Goal: Transaction & Acquisition: Purchase product/service

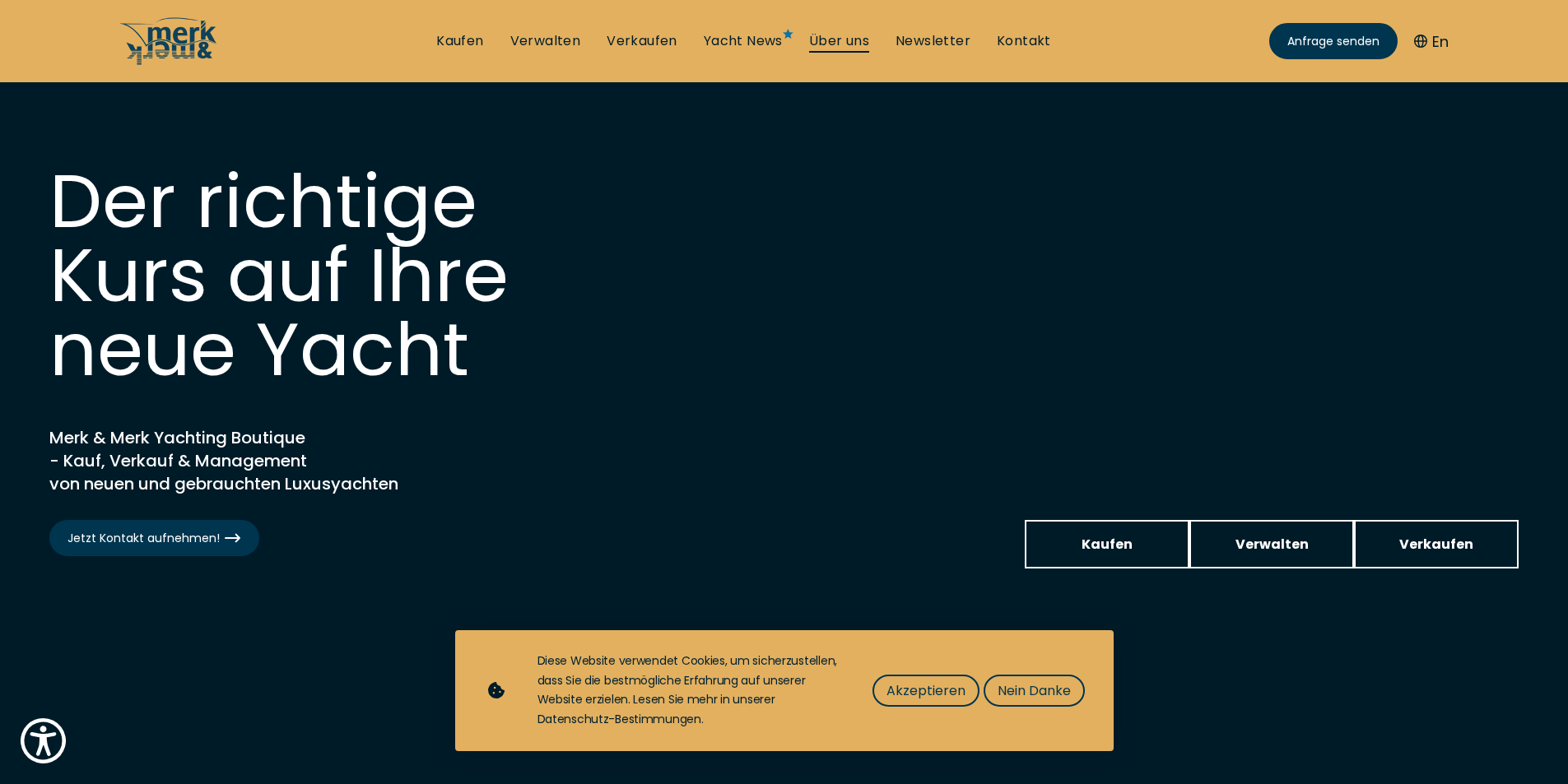
click at [825, 43] on link "Über uns" at bounding box center [839, 41] width 60 height 18
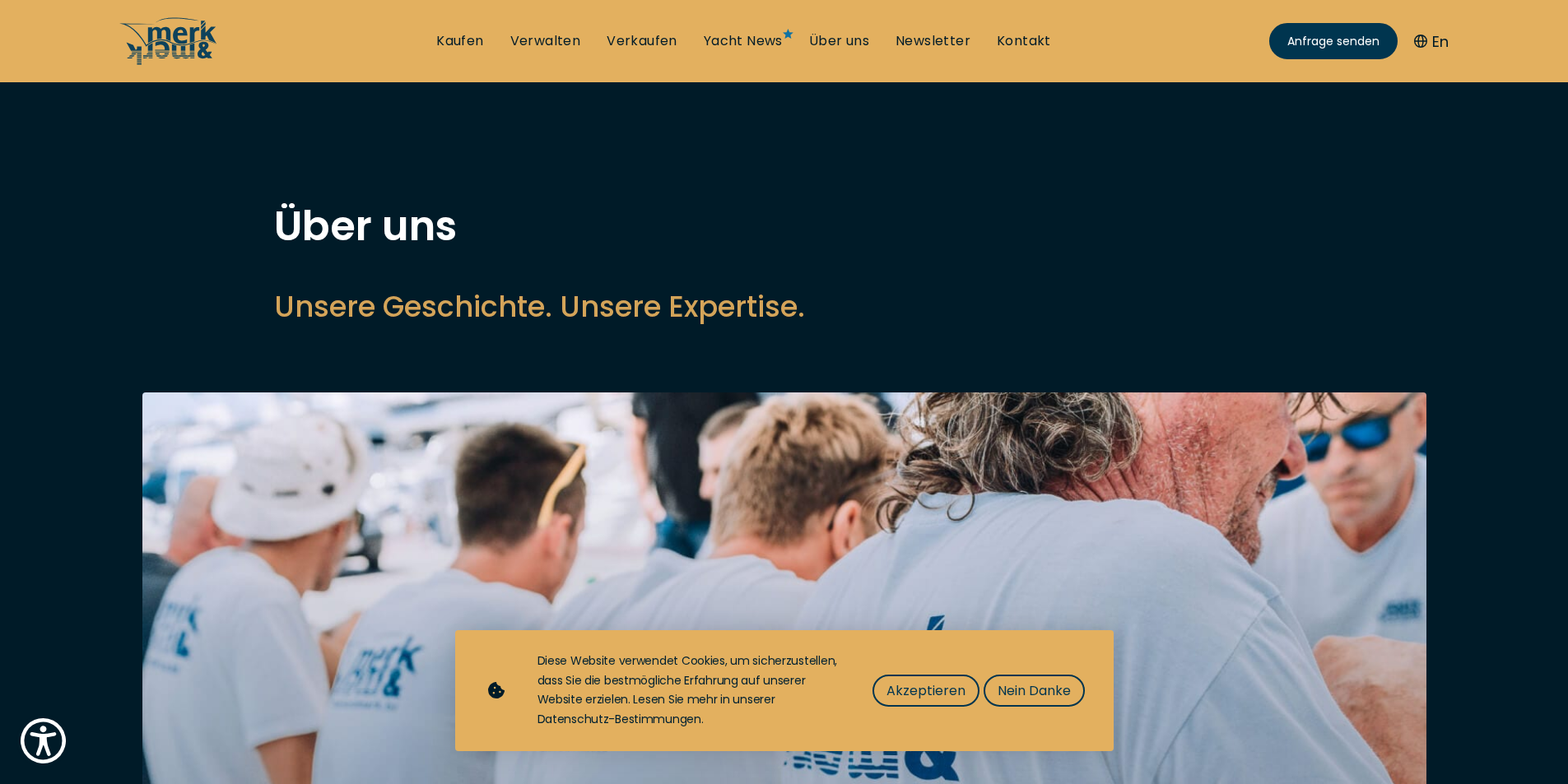
click at [920, 707] on div "Diese Website verwendet Cookies, um sicherzustellen, dass Sie die bestmögliche …" at bounding box center [814, 691] width 551 height 78
click at [922, 698] on span "Akzeptieren" at bounding box center [926, 690] width 79 height 21
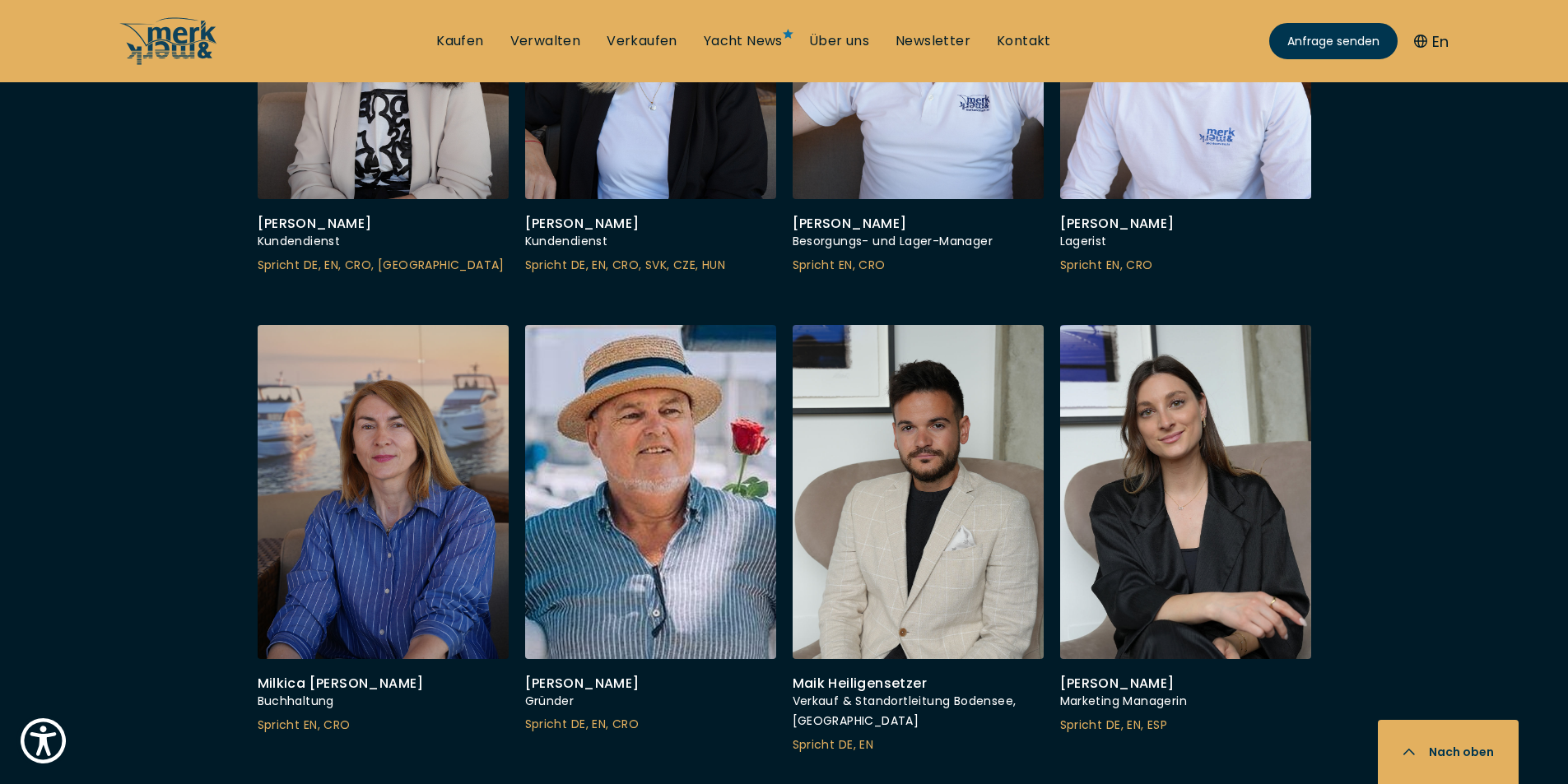
scroll to position [5677, 0]
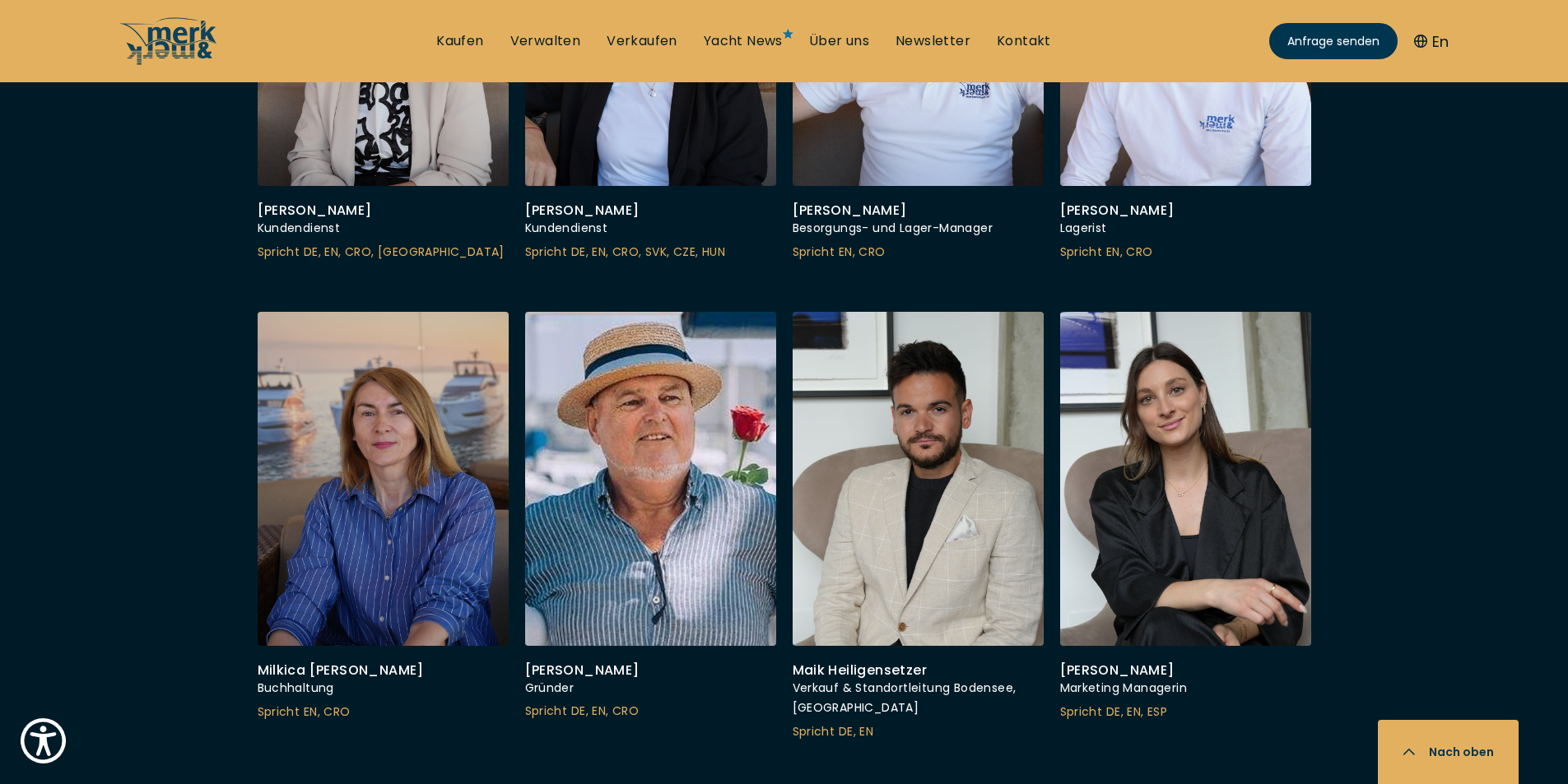
click at [914, 534] on div at bounding box center [918, 478] width 264 height 351
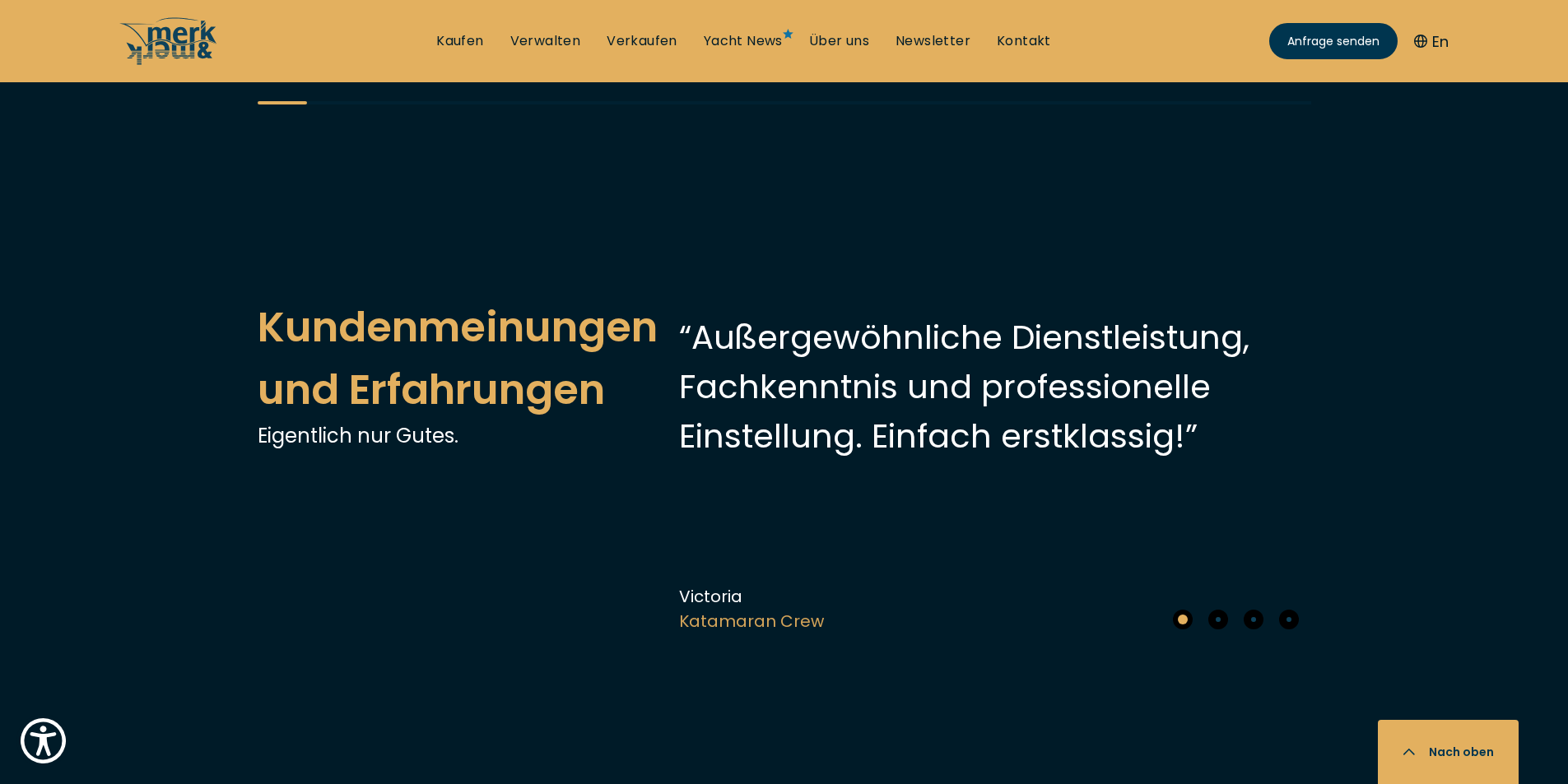
scroll to position [4115, 0]
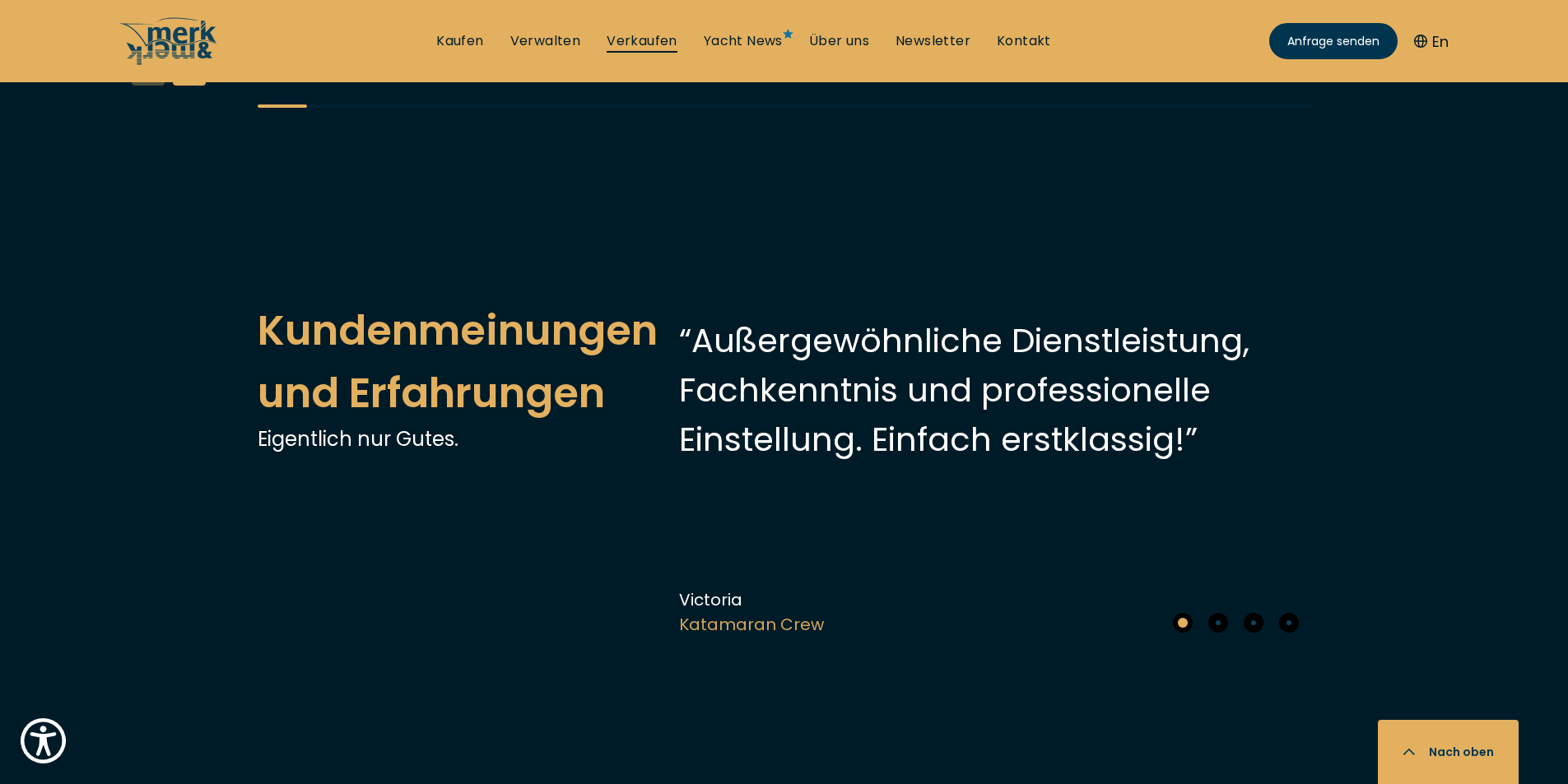
click at [646, 42] on link "Verkaufen" at bounding box center [642, 41] width 71 height 18
select select "sell"
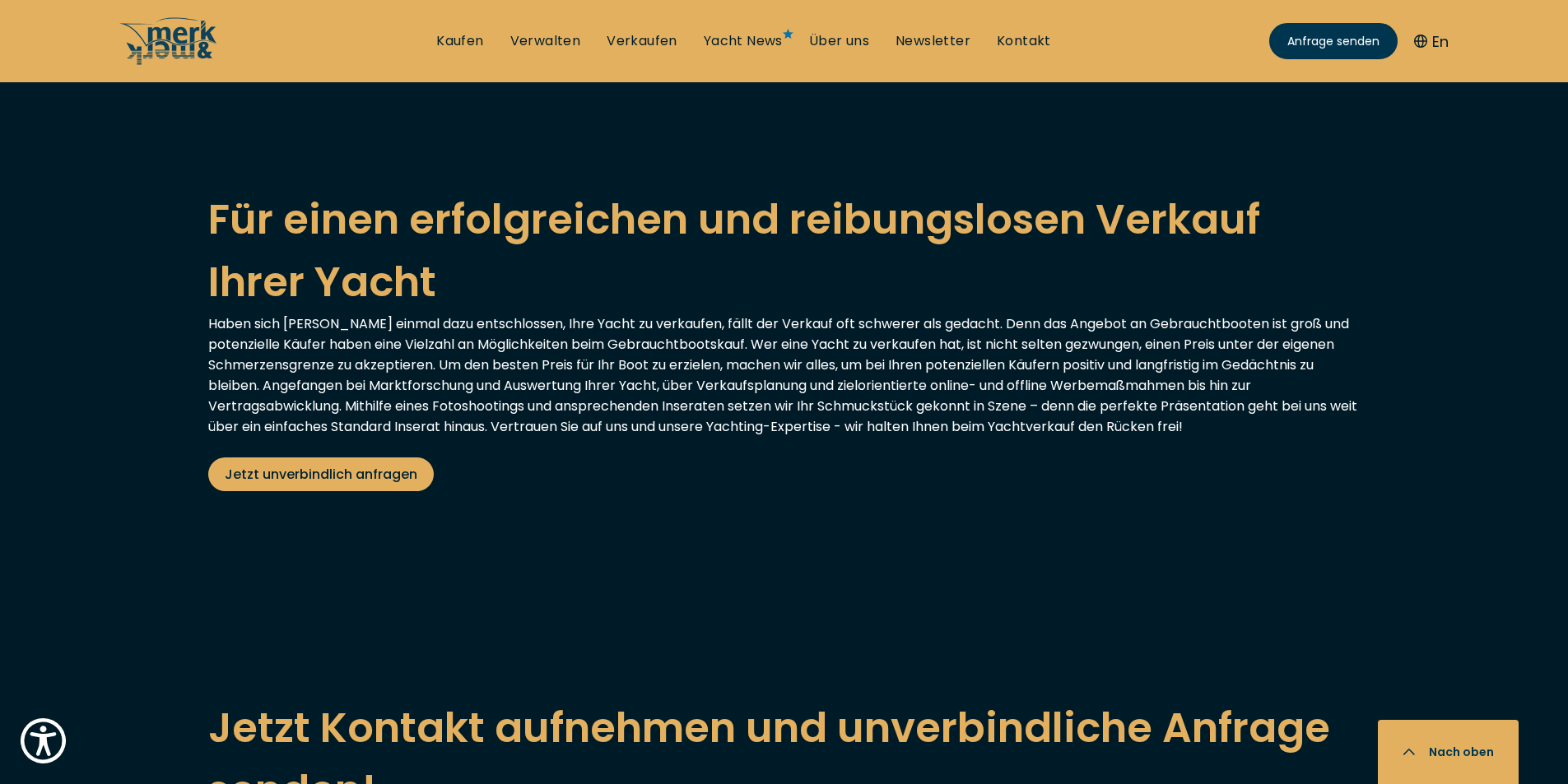
scroll to position [3127, 0]
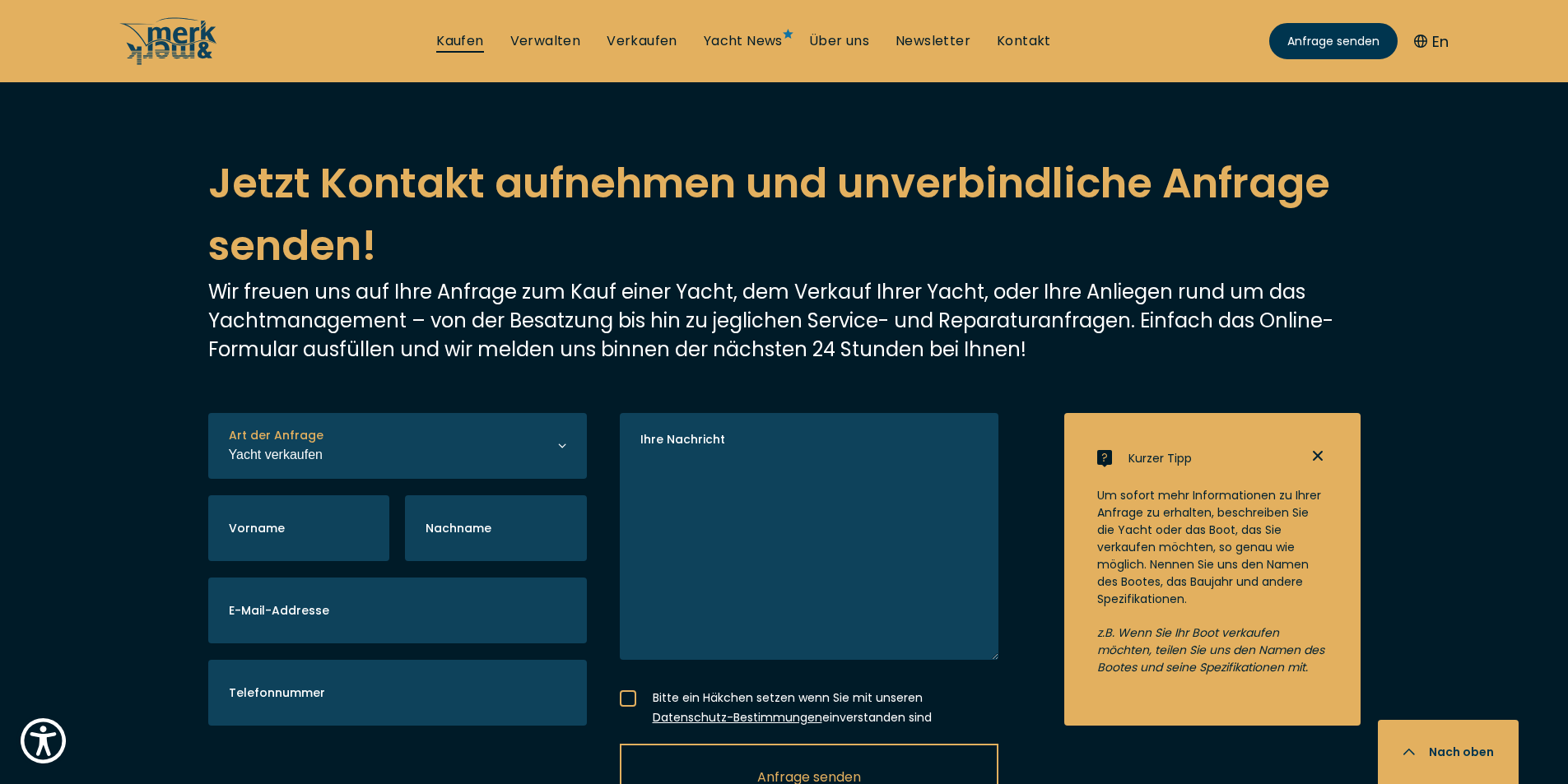
click at [447, 40] on link "Kaufen" at bounding box center [460, 41] width 47 height 18
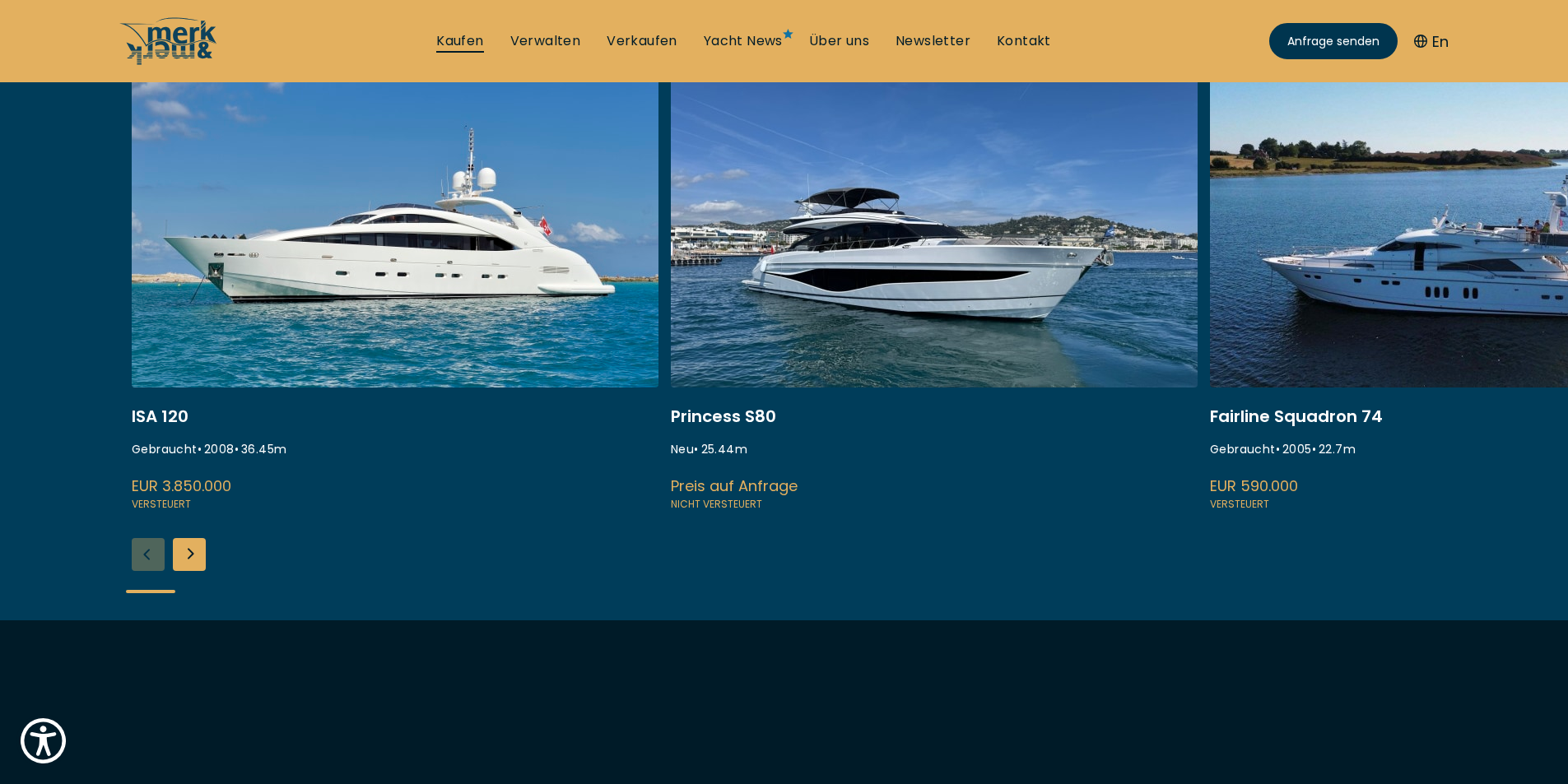
scroll to position [658, 0]
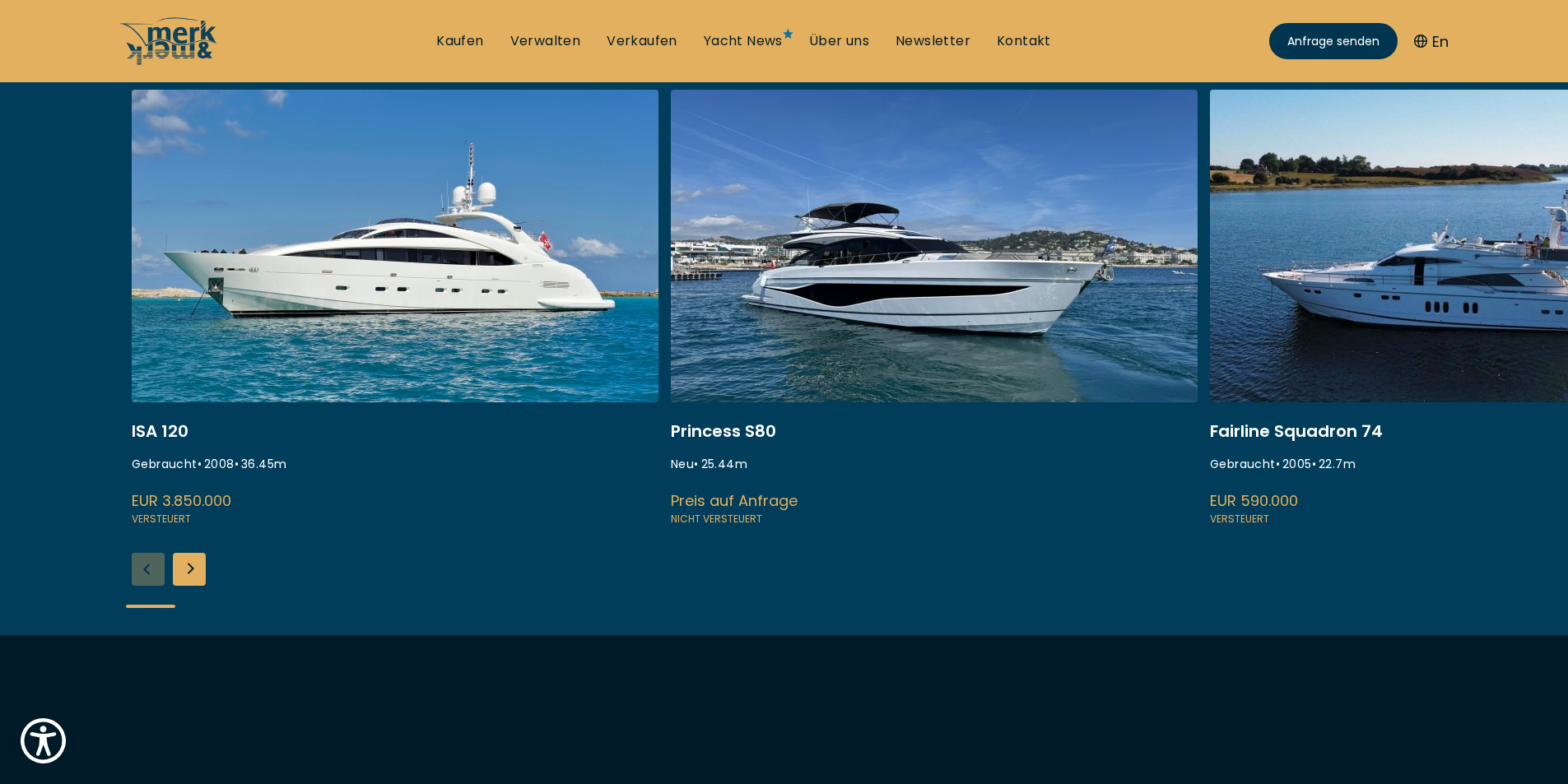
click at [184, 571] on div "Next slide" at bounding box center [189, 569] width 33 height 33
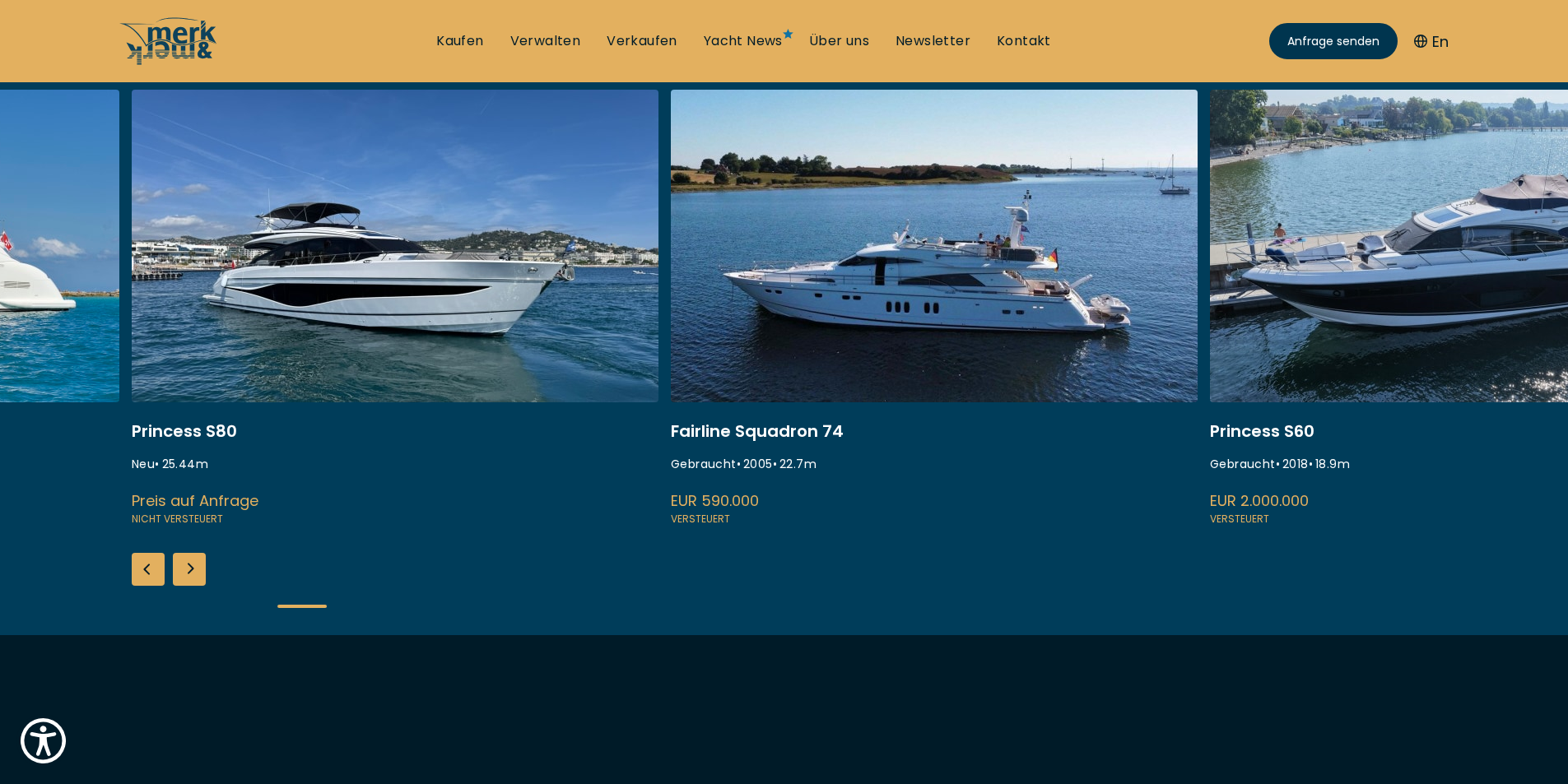
click at [190, 571] on div "Next slide" at bounding box center [189, 569] width 33 height 33
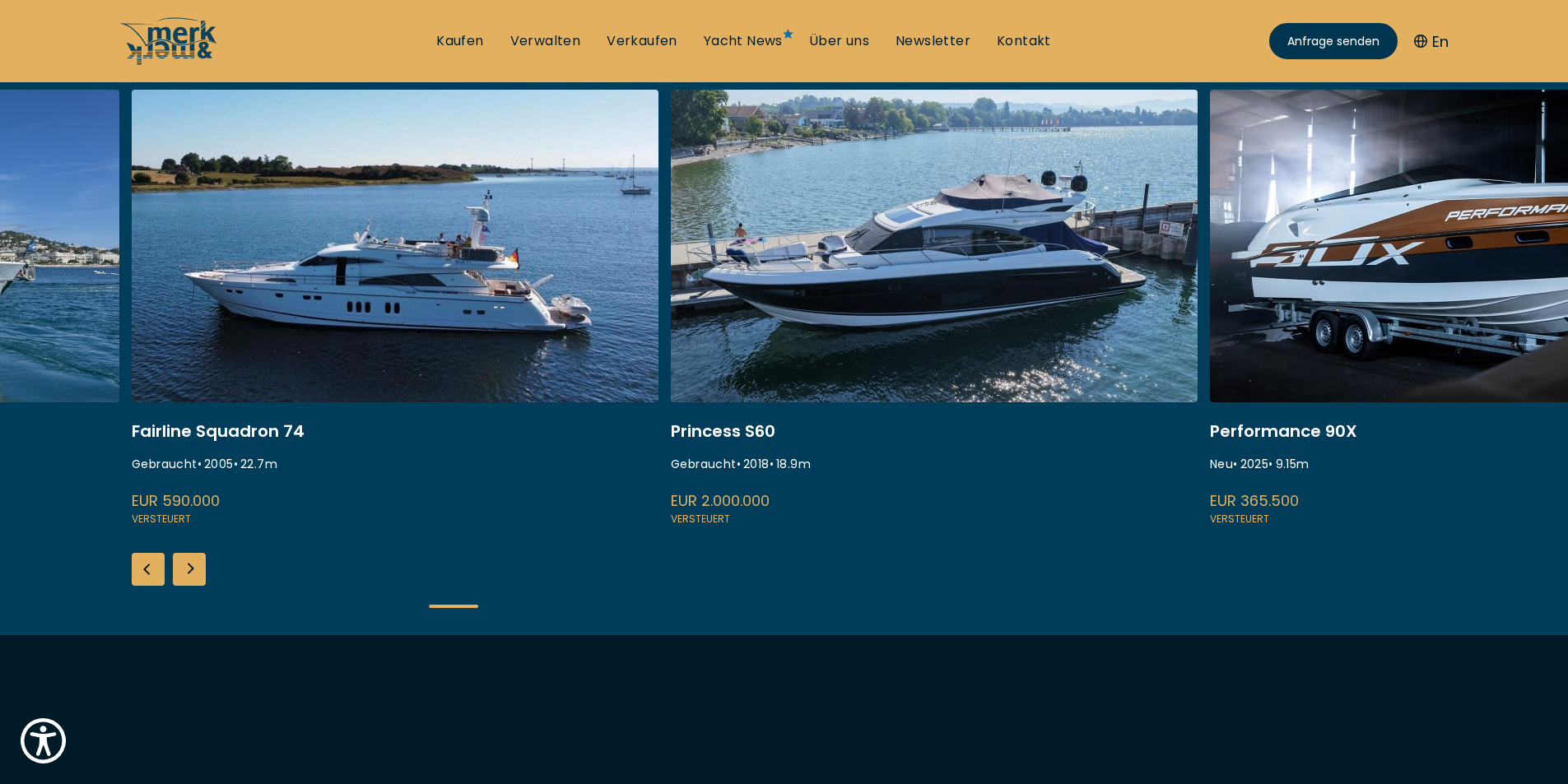
click at [190, 571] on div "Next slide" at bounding box center [189, 569] width 33 height 33
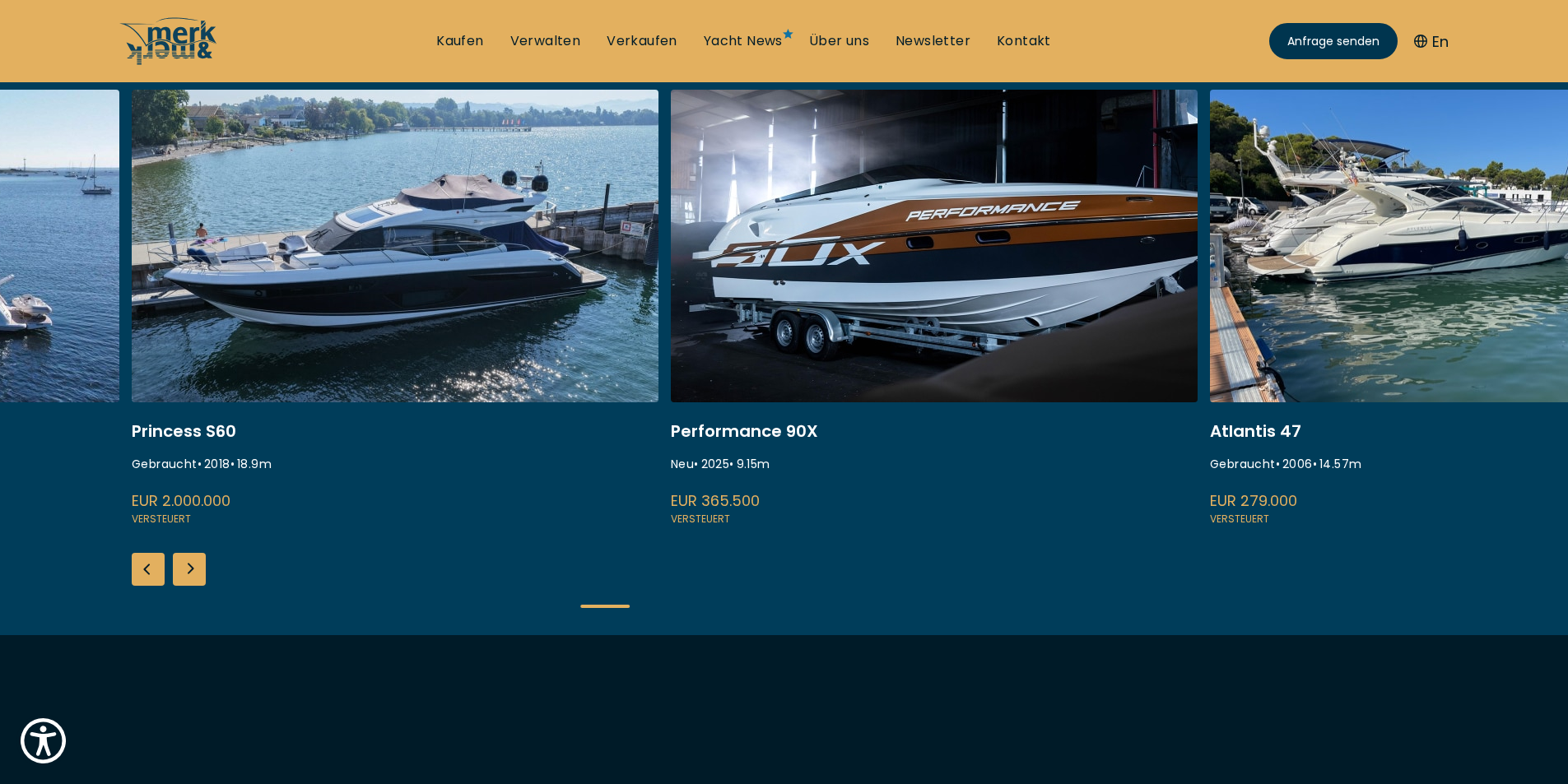
click at [190, 571] on div "Next slide" at bounding box center [189, 569] width 33 height 33
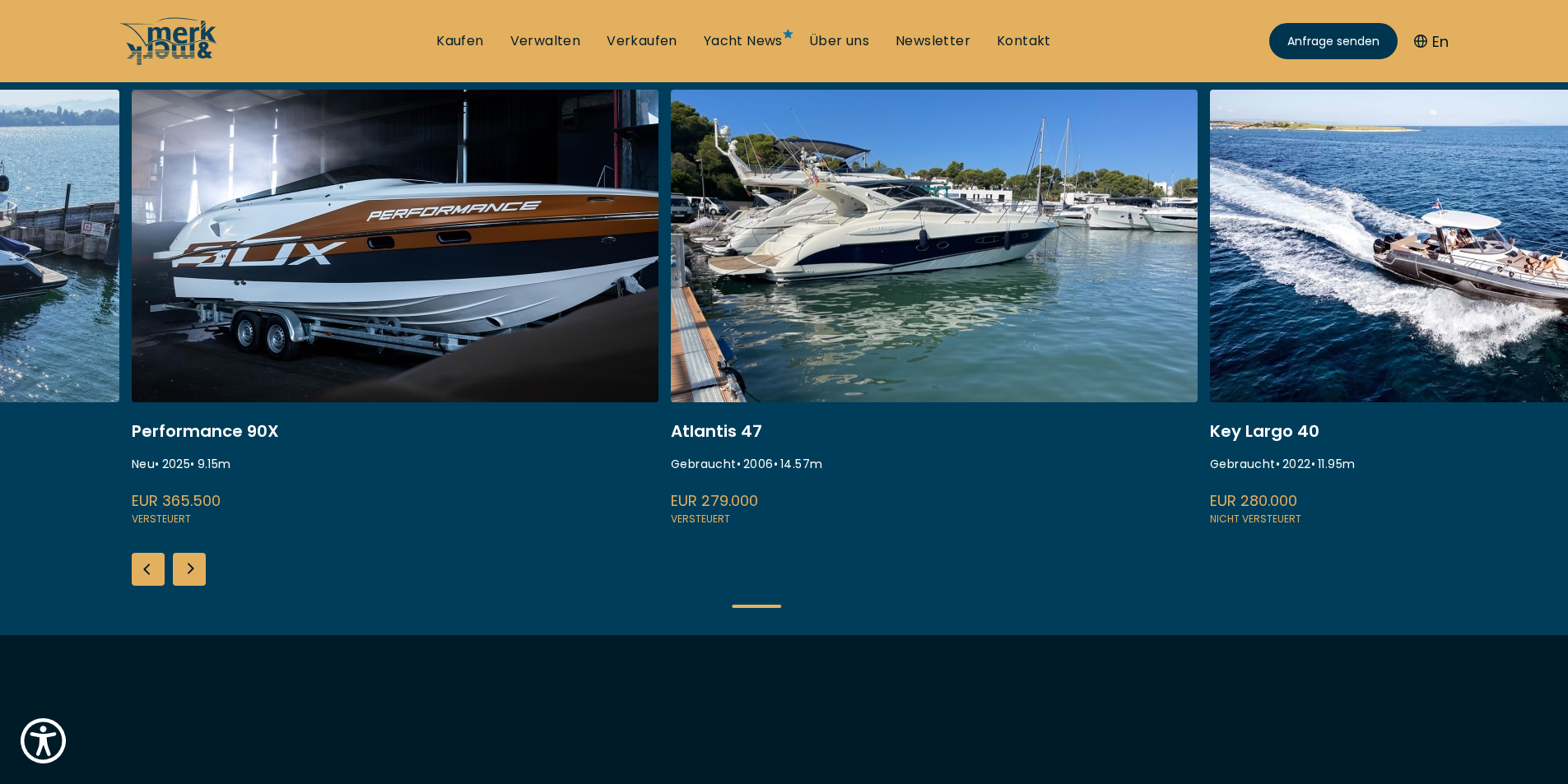
click at [190, 571] on div "Next slide" at bounding box center [189, 569] width 33 height 33
